Goal: Check status: Check status

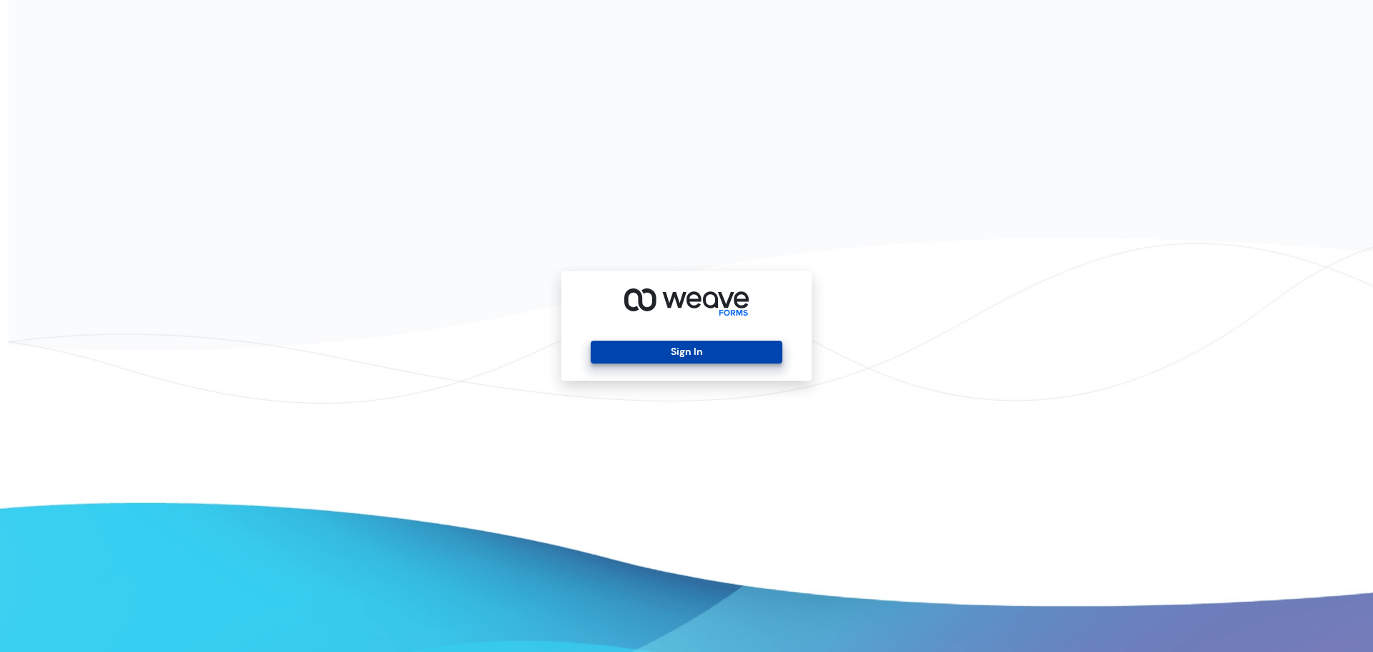
click at [632, 354] on button "Sign In" at bounding box center [686, 352] width 191 height 23
